Goal: Task Accomplishment & Management: Manage account settings

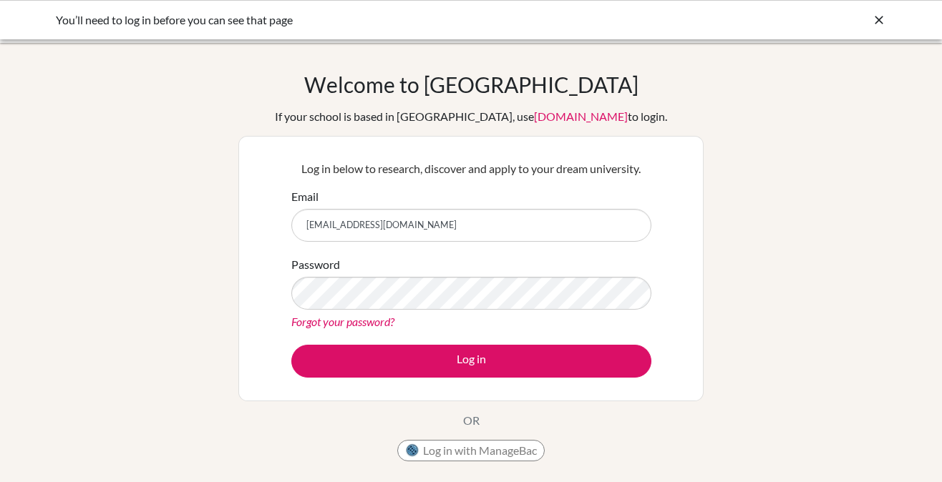
type input "[EMAIL_ADDRESS][DOMAIN_NAME]"
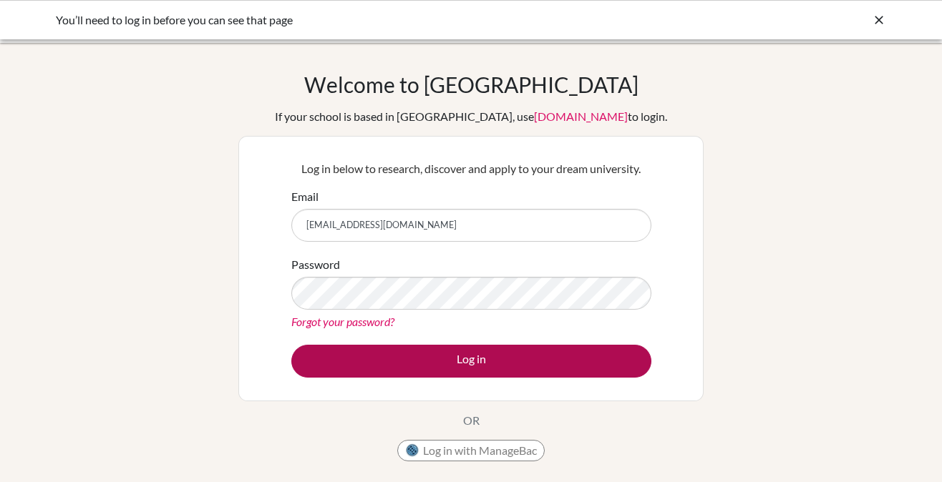
click at [435, 348] on button "Log in" at bounding box center [471, 361] width 360 height 33
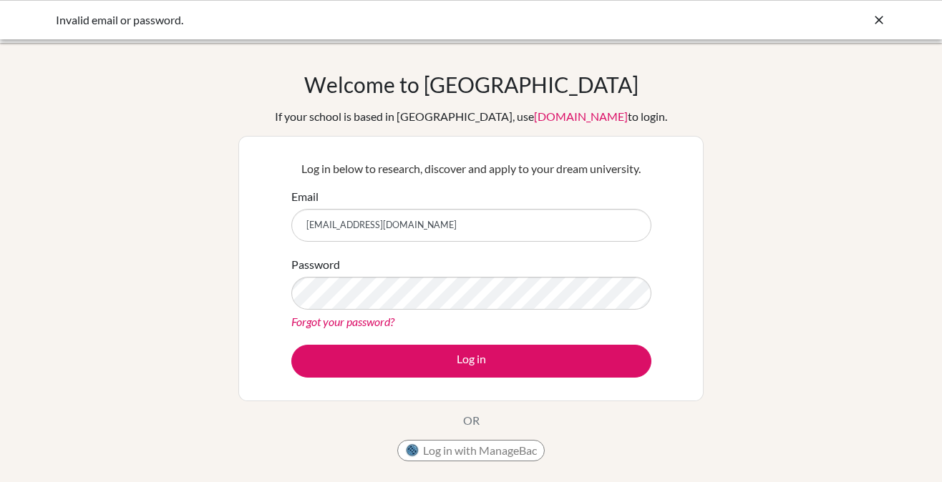
click at [361, 321] on link "Forgot your password?" at bounding box center [342, 322] width 103 height 14
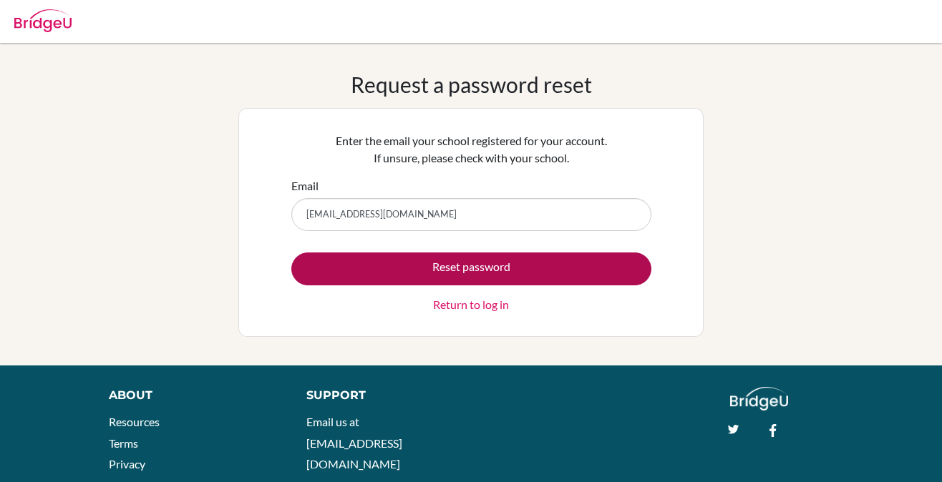
type input "[EMAIL_ADDRESS][DOMAIN_NAME]"
click at [502, 263] on button "Reset password" at bounding box center [471, 269] width 360 height 33
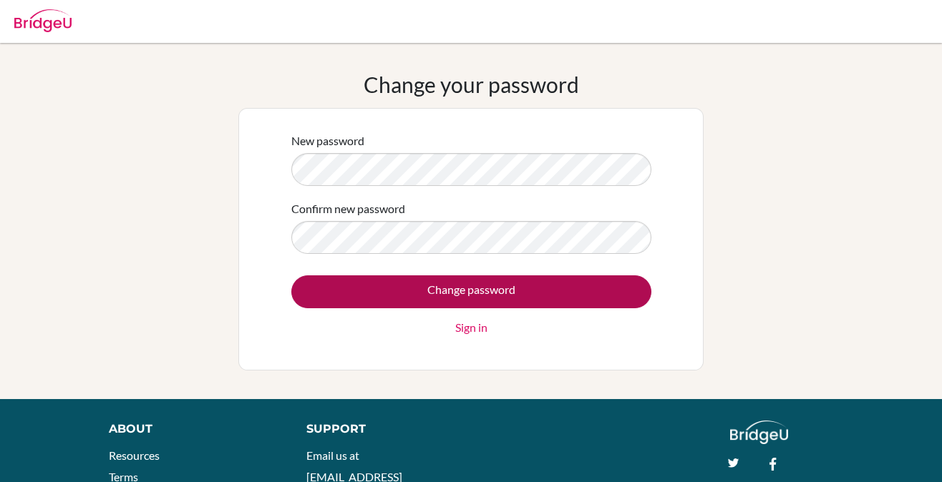
click at [583, 301] on input "Change password" at bounding box center [471, 292] width 360 height 33
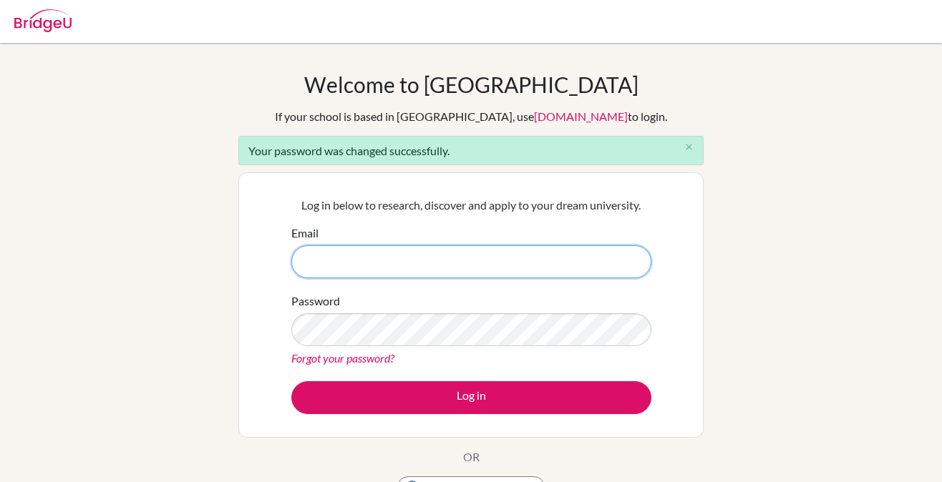
click at [384, 260] on input "Email" at bounding box center [471, 261] width 360 height 33
type input "[EMAIL_ADDRESS][DOMAIN_NAME]"
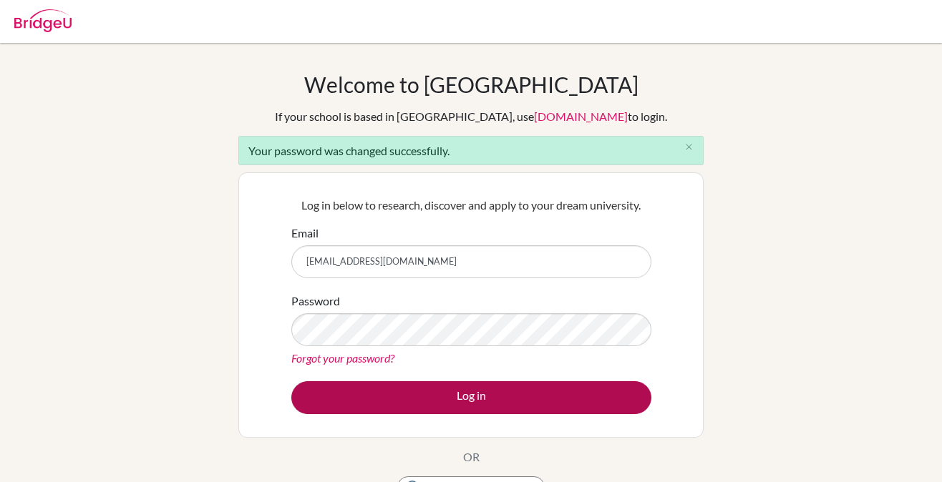
click at [400, 384] on button "Log in" at bounding box center [471, 397] width 360 height 33
